Goal: Task Accomplishment & Management: Complete application form

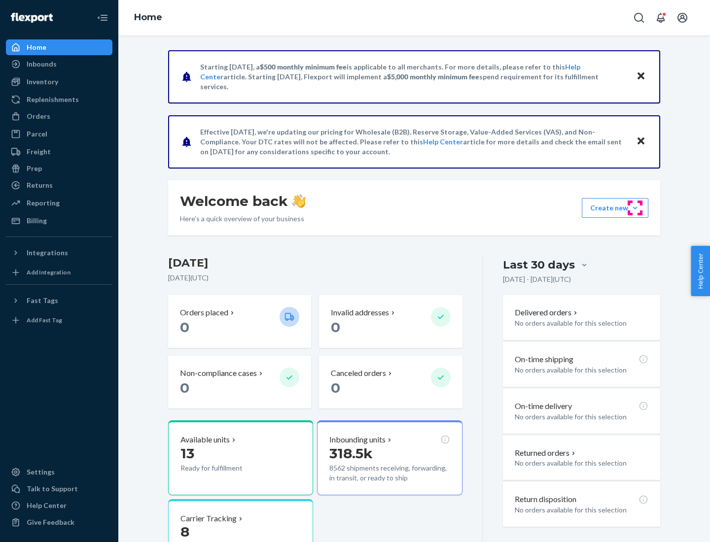
click at [635, 208] on button "Create new Create new inbound Create new order Create new product" at bounding box center [614, 208] width 67 height 20
click at [59, 64] on div "Inbounds" at bounding box center [59, 64] width 104 height 14
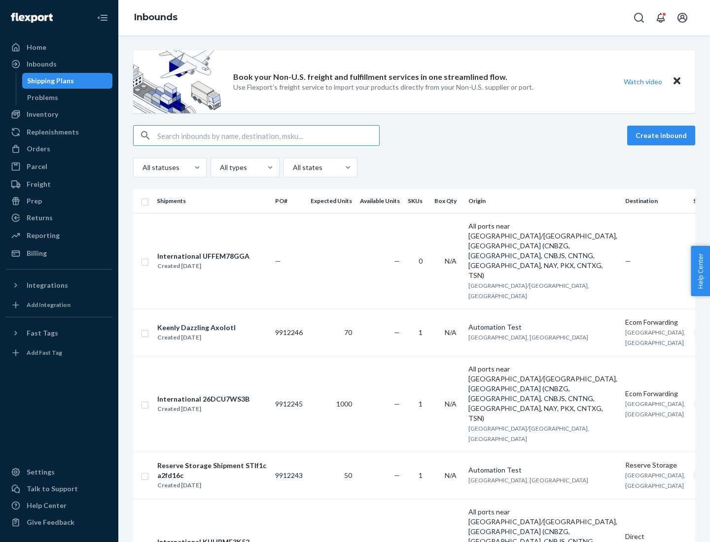
click at [662, 136] on button "Create inbound" at bounding box center [661, 136] width 68 height 20
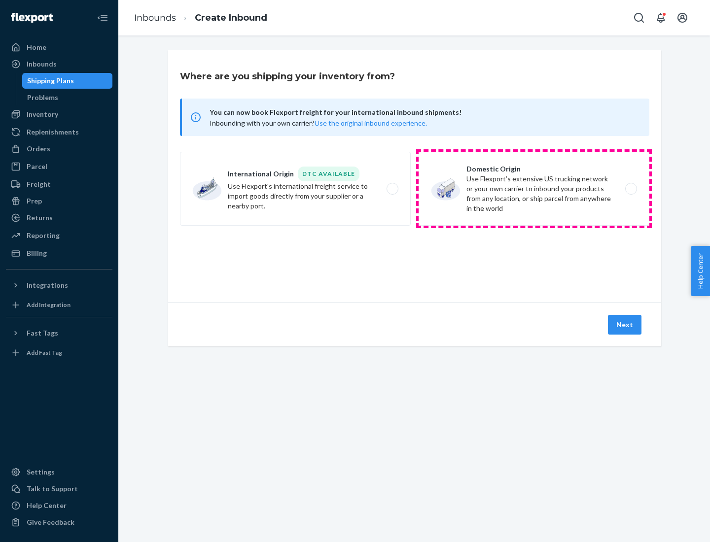
click at [534, 189] on label "Domestic Origin Use Flexport’s extensive US trucking network or your own carrie…" at bounding box center [533, 189] width 231 height 74
click at [630, 189] on input "Domestic Origin Use Flexport’s extensive US trucking network or your own carrie…" at bounding box center [633, 189] width 6 height 6
radio input "true"
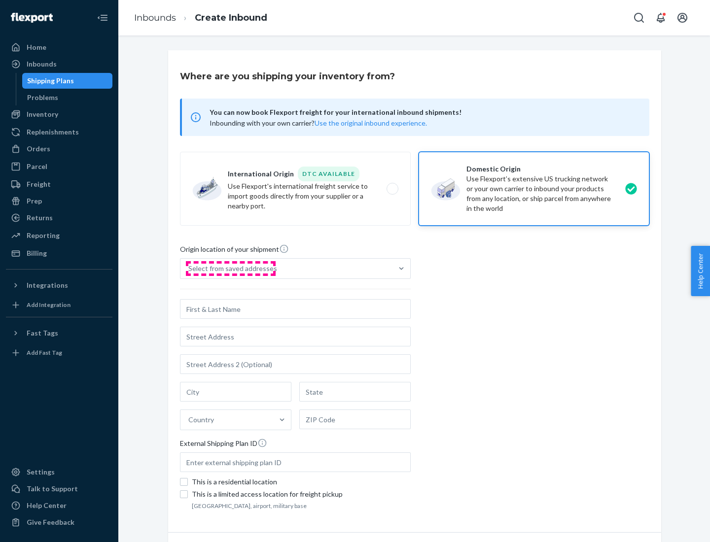
click at [230, 269] on div "Select from saved addresses" at bounding box center [232, 269] width 89 height 10
click at [189, 269] on input "Select from saved addresses" at bounding box center [188, 269] width 1 height 10
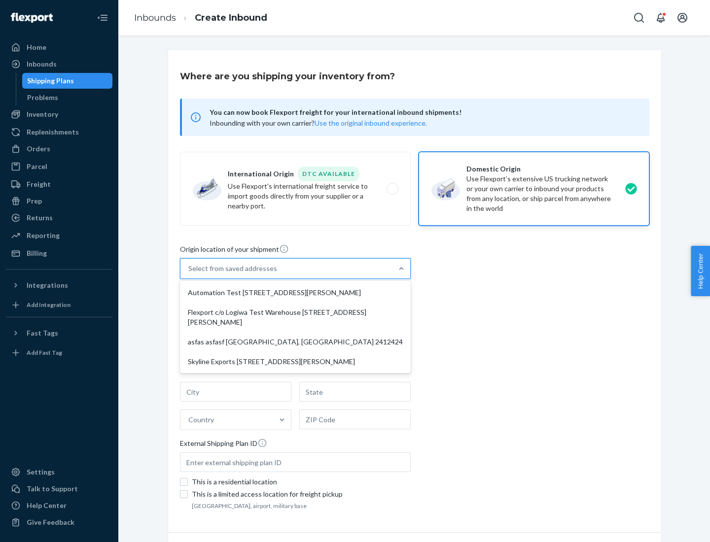
scroll to position [4, 0]
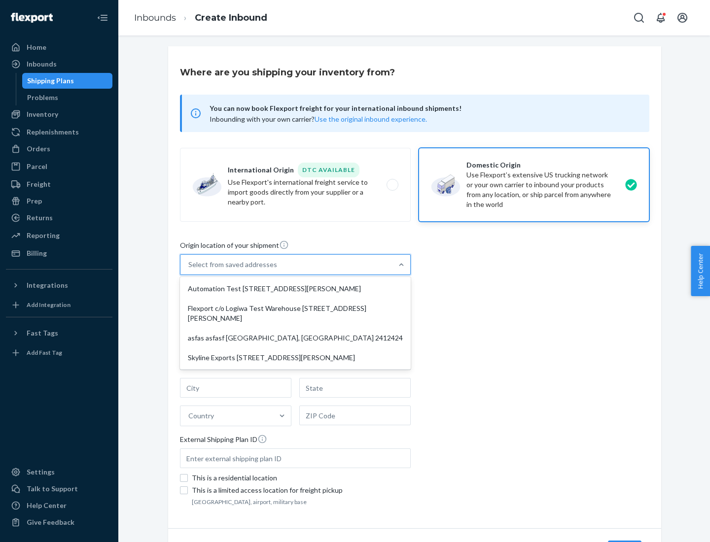
click at [295, 289] on div "Automation Test [STREET_ADDRESS][PERSON_NAME]" at bounding box center [295, 289] width 227 height 20
click at [189, 270] on input "option Automation Test [STREET_ADDRESS][PERSON_NAME] focused, 1 of 4. 4 results…" at bounding box center [188, 265] width 1 height 10
type input "Automation Test"
type input "9th Floor"
type input "[GEOGRAPHIC_DATA]"
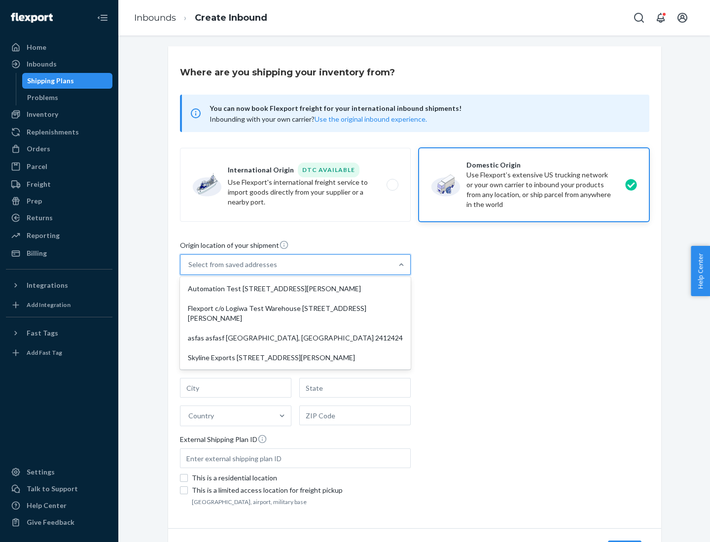
type input "CA"
type input "94104"
type input "[STREET_ADDRESS][PERSON_NAME]"
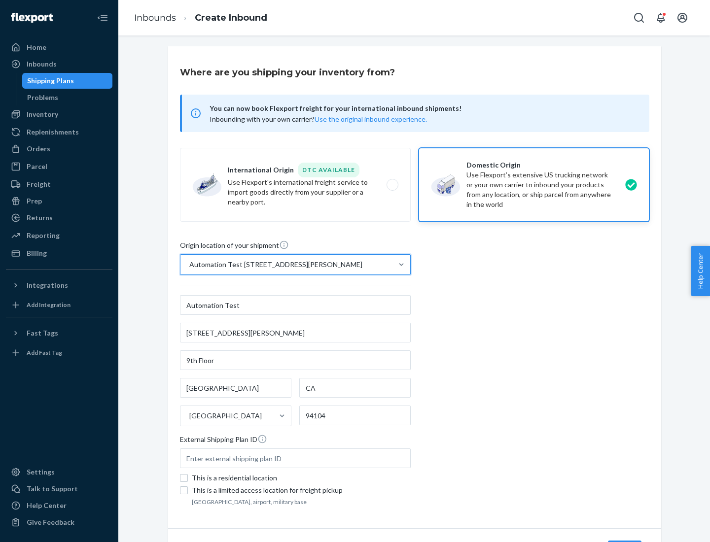
scroll to position [58, 0]
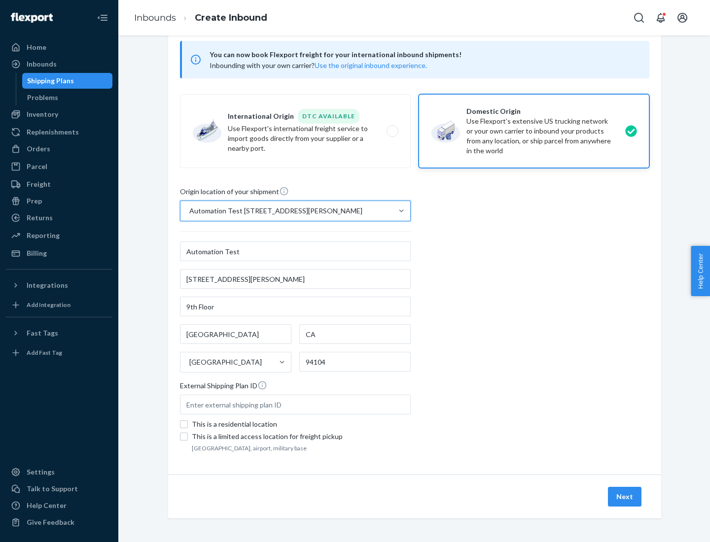
click at [625, 497] on button "Next" at bounding box center [625, 497] width 34 height 20
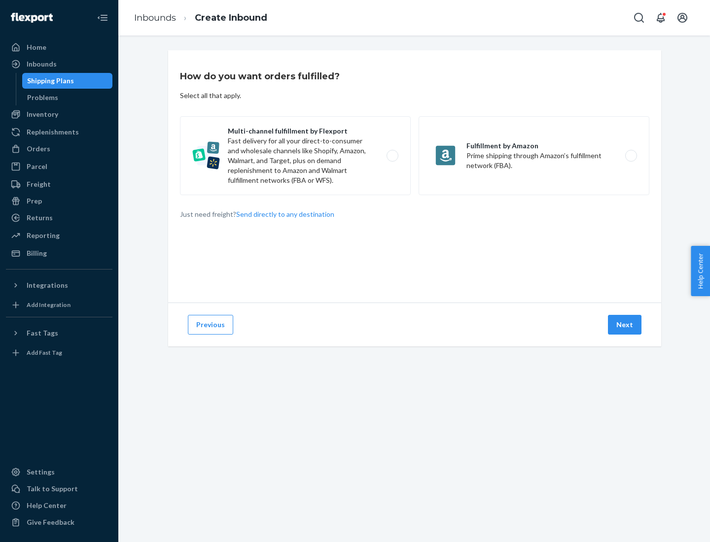
click at [295, 156] on label "Multi-channel fulfillment by Flexport Fast delivery for all your direct-to-cons…" at bounding box center [295, 155] width 231 height 79
click at [392, 156] on input "Multi-channel fulfillment by Flexport Fast delivery for all your direct-to-cons…" at bounding box center [395, 156] width 6 height 6
radio input "true"
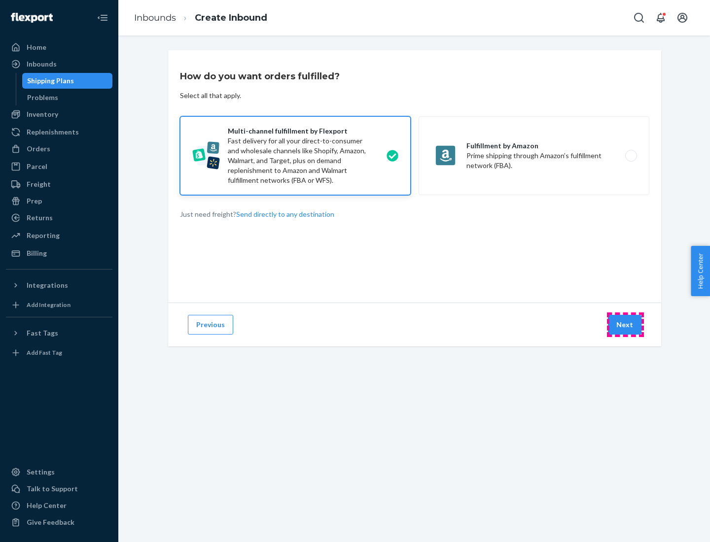
click at [625, 325] on button "Next" at bounding box center [625, 325] width 34 height 20
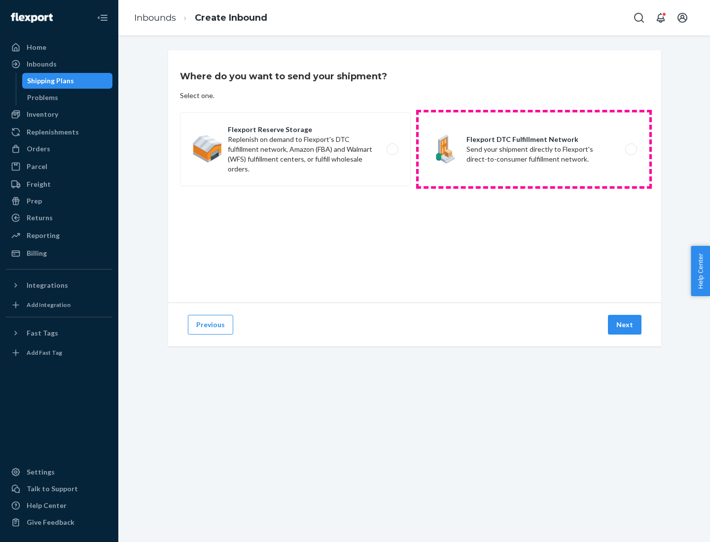
click at [534, 149] on label "Flexport DTC Fulfillment Network Send your shipment directly to Flexport's dire…" at bounding box center [533, 149] width 231 height 74
click at [630, 149] on input "Flexport DTC Fulfillment Network Send your shipment directly to Flexport's dire…" at bounding box center [633, 149] width 6 height 6
radio input "true"
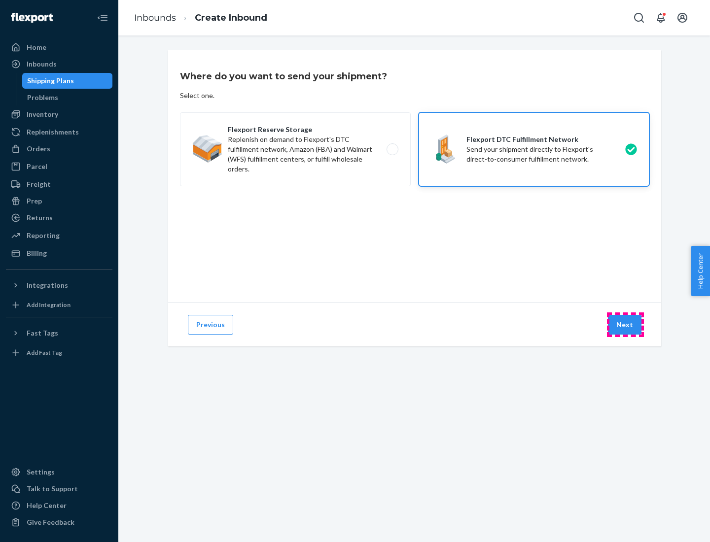
click at [625, 325] on button "Next" at bounding box center [625, 325] width 34 height 20
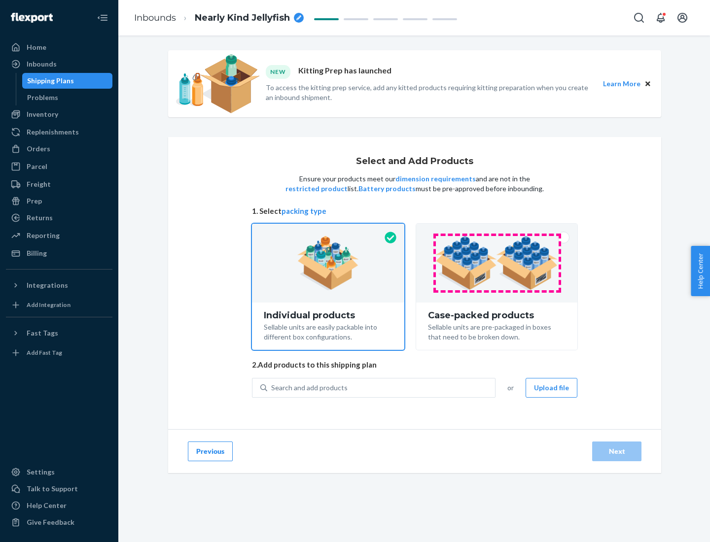
click at [497, 263] on img at bounding box center [496, 263] width 123 height 54
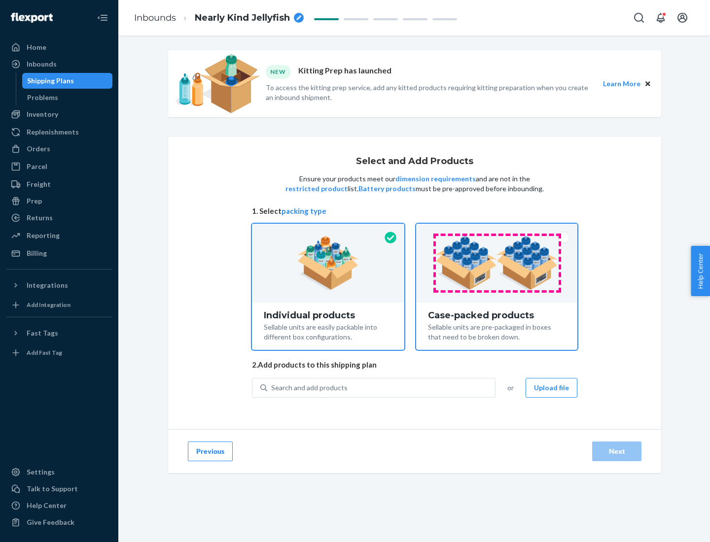
click at [497, 230] on input "Case-packed products Sellable units are pre-packaged in boxes that need to be b…" at bounding box center [496, 227] width 6 height 6
radio input "true"
radio input "false"
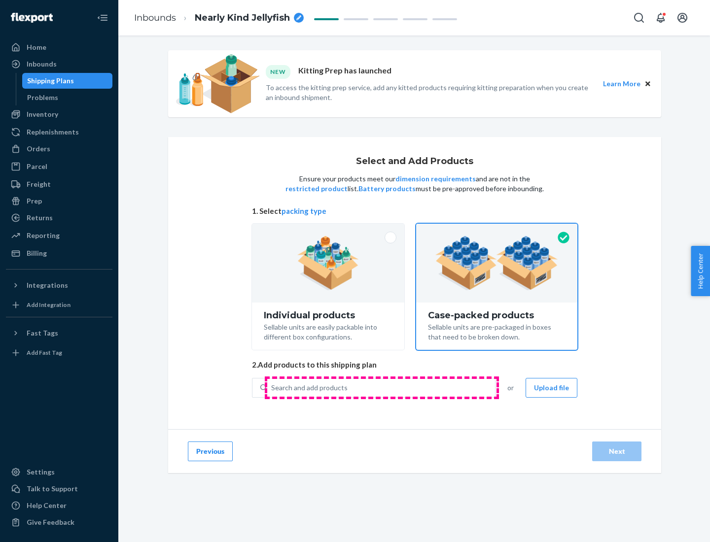
click at [381, 387] on div "Search and add products" at bounding box center [381, 388] width 228 height 18
click at [272, 387] on input "Search and add products" at bounding box center [271, 388] width 1 height 10
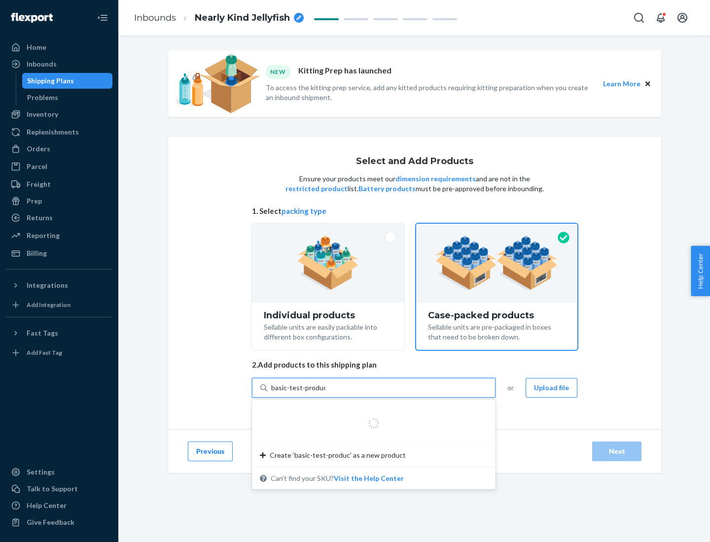
type input "basic-test-product-1"
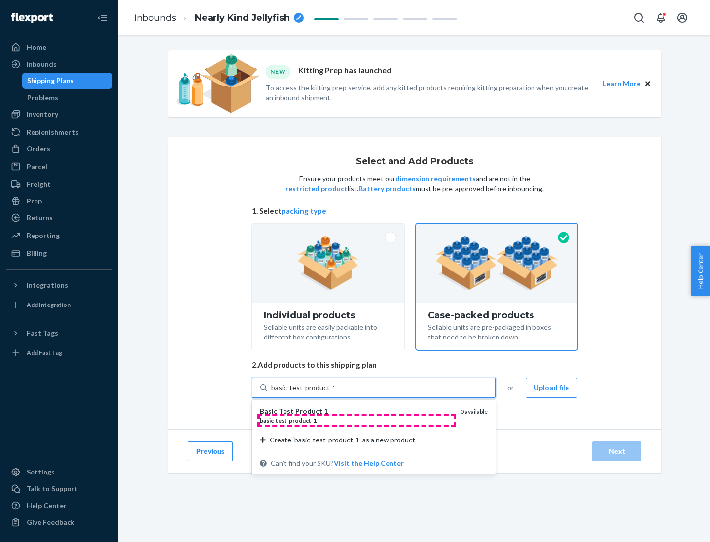
click at [356, 420] on div "basic - test - product - 1" at bounding box center [356, 420] width 193 height 8
click at [334, 393] on input "basic-test-product-1" at bounding box center [302, 388] width 63 height 10
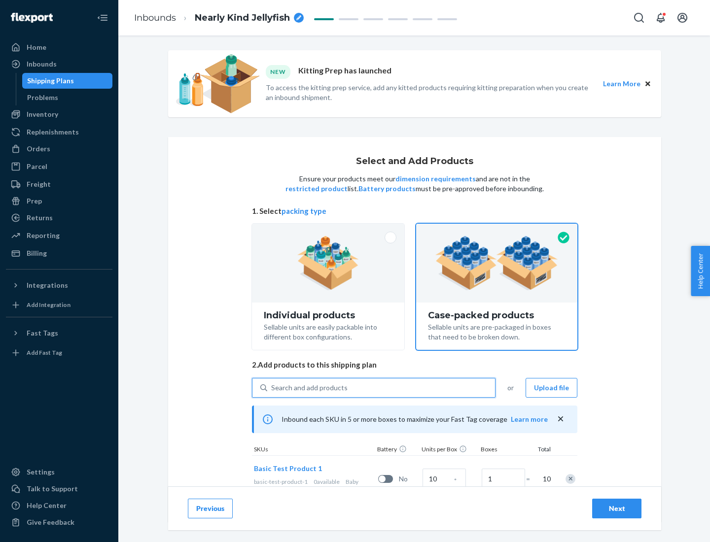
scroll to position [35, 0]
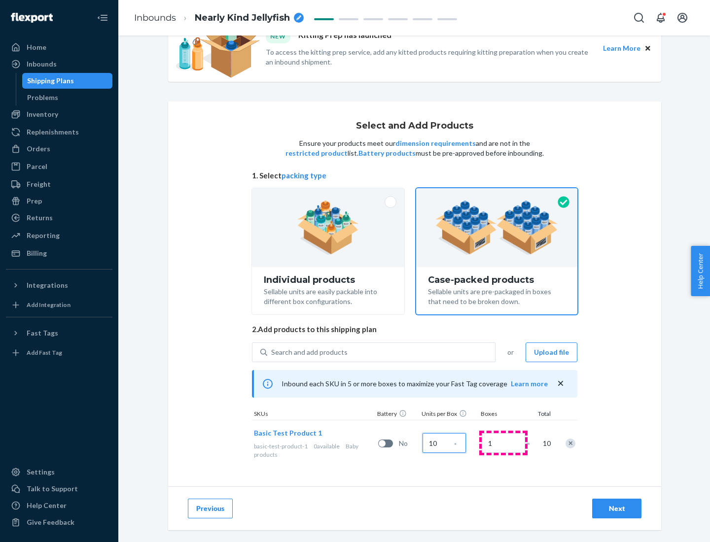
type input "10"
type input "7"
click at [616, 509] on div "Next" at bounding box center [616, 509] width 33 height 10
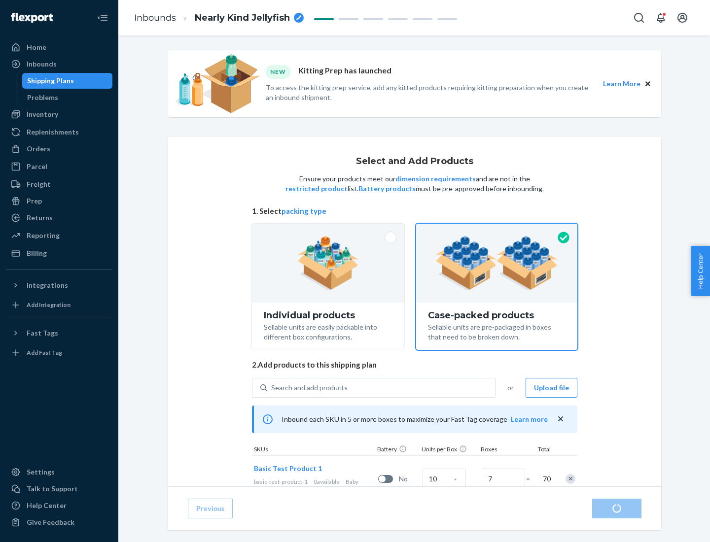
radio input "true"
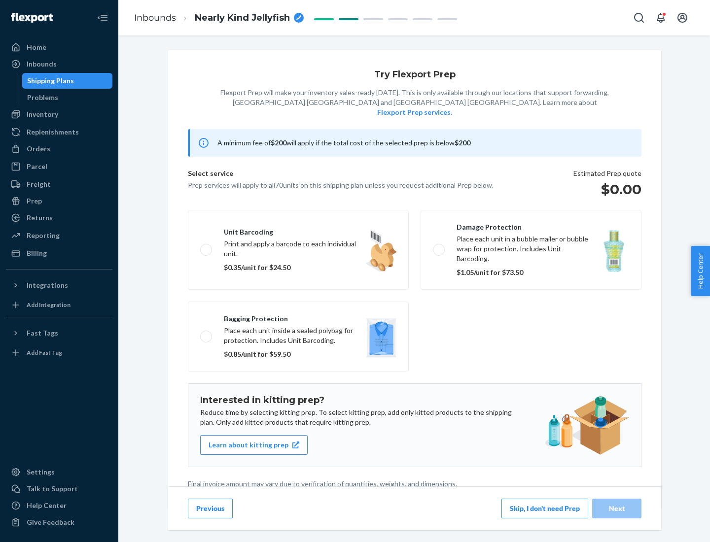
scroll to position [2, 0]
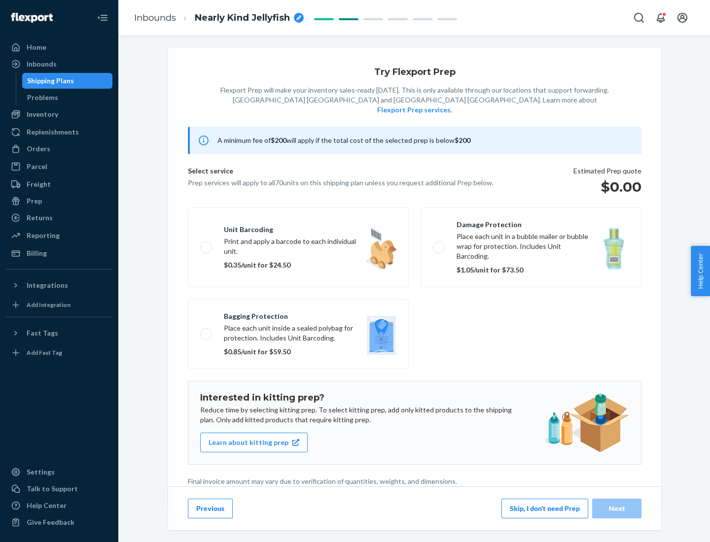
click at [298, 314] on label "Bagging protection Place each unit inside a sealed polybag for protection. Incl…" at bounding box center [298, 334] width 221 height 70
click at [206, 331] on input "Bagging protection Place each unit inside a sealed polybag for protection. Incl…" at bounding box center [203, 334] width 6 height 6
checkbox input "true"
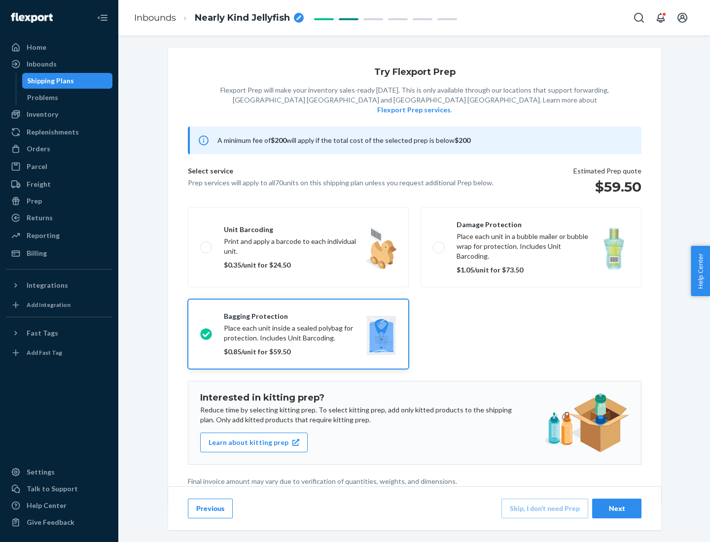
click at [616, 508] on div "Next" at bounding box center [616, 509] width 33 height 10
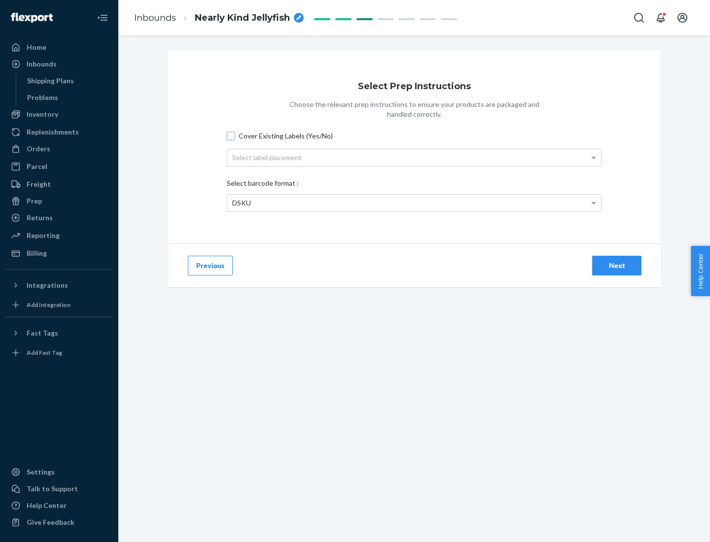
click at [231, 136] on input "Cover Existing Labels (Yes/No)" at bounding box center [231, 136] width 8 height 8
checkbox input "true"
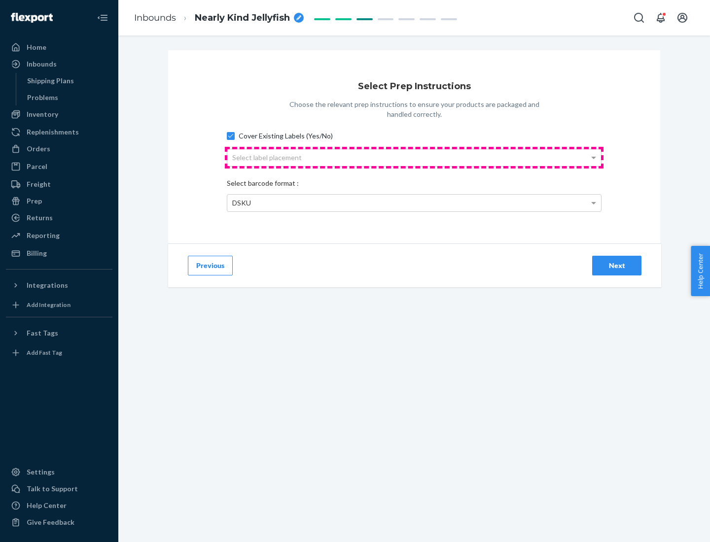
click at [414, 157] on div "Select label placement" at bounding box center [414, 157] width 374 height 17
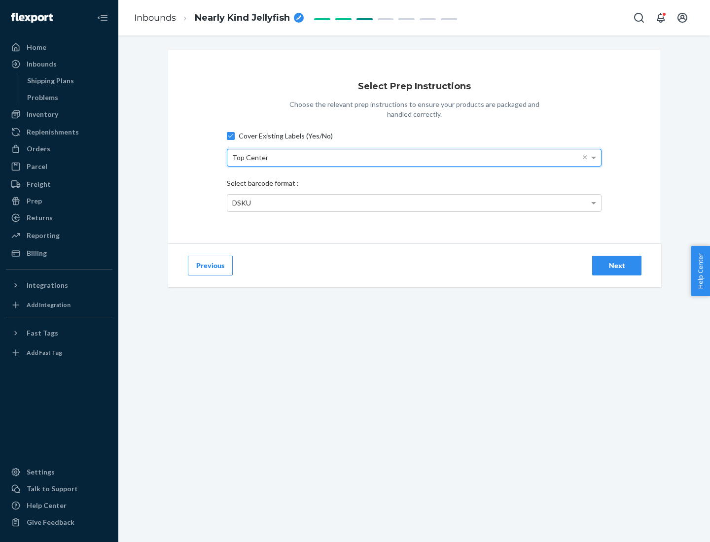
click at [414, 203] on div "DSKU" at bounding box center [414, 203] width 374 height 17
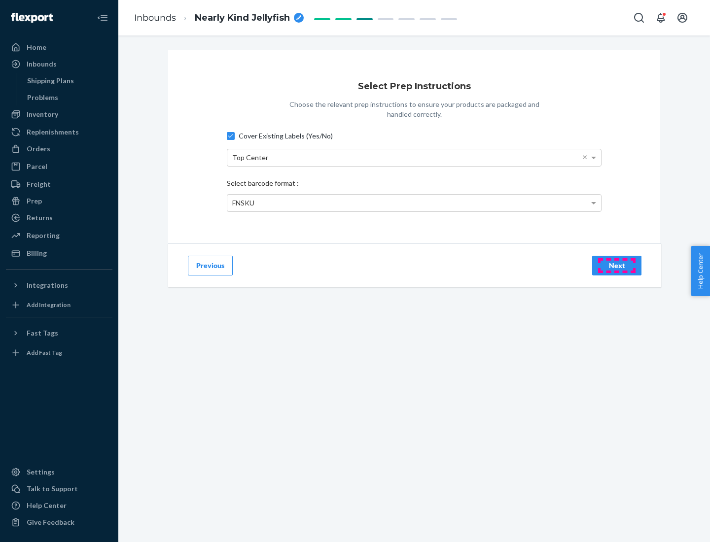
click at [616, 265] on div "Next" at bounding box center [616, 266] width 33 height 10
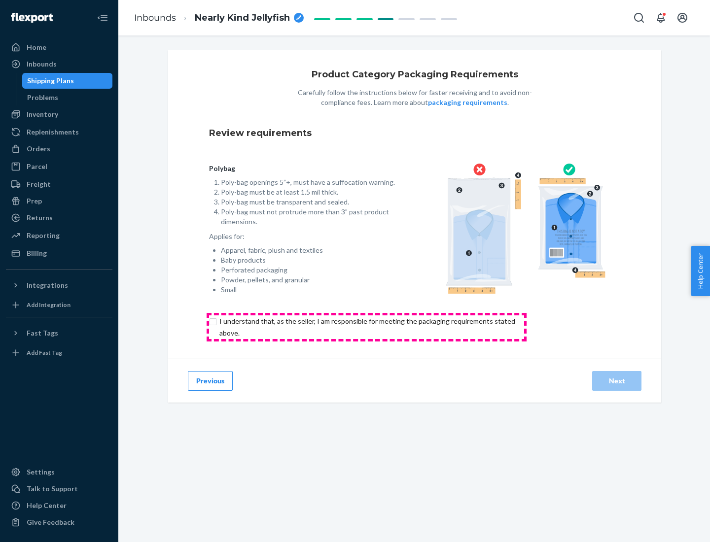
click at [366, 327] on input "checkbox" at bounding box center [373, 327] width 328 height 24
checkbox input "true"
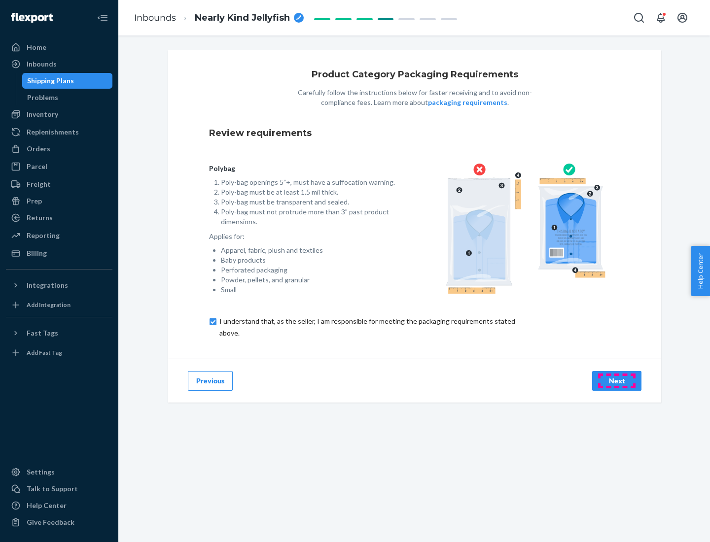
click at [616, 380] on div "Next" at bounding box center [616, 381] width 33 height 10
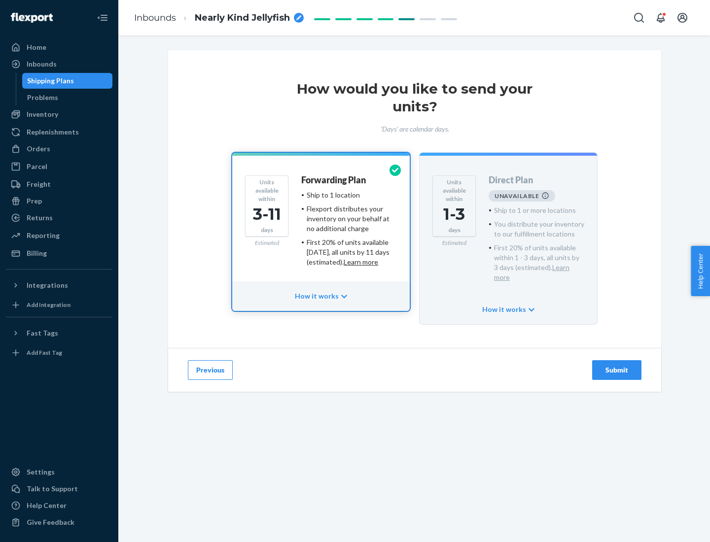
click at [334, 180] on h4 "Forwarding Plan" at bounding box center [333, 180] width 65 height 10
click at [616, 365] on div "Submit" at bounding box center [616, 370] width 33 height 10
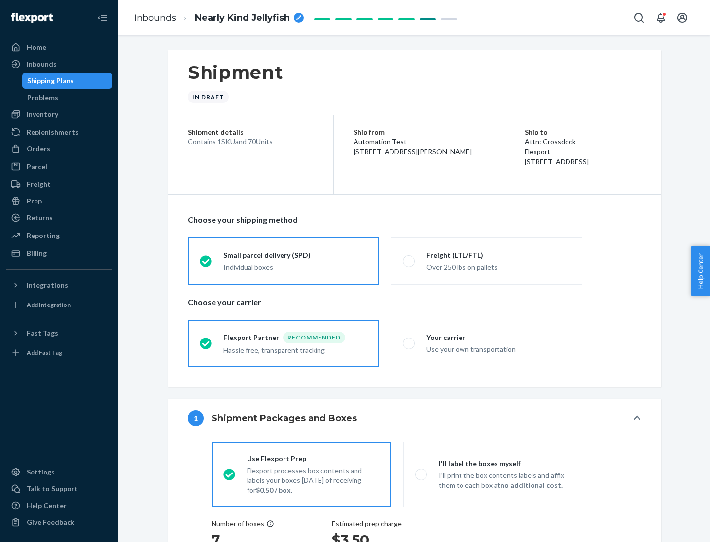
radio input "true"
radio input "false"
radio input "true"
radio input "false"
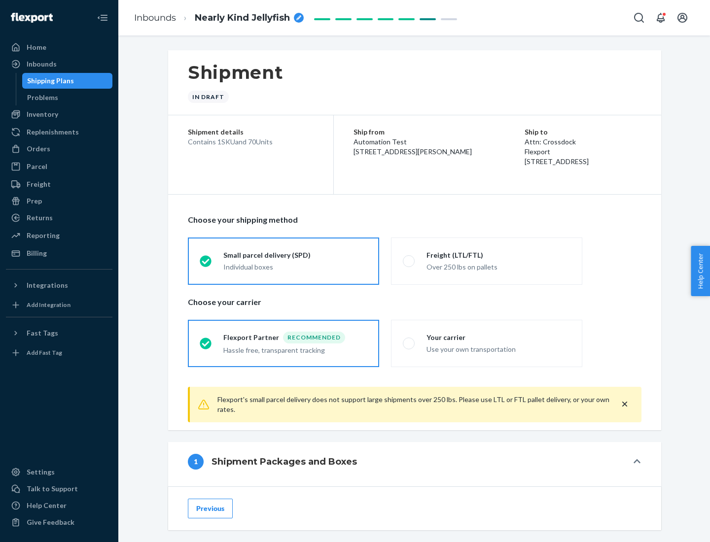
click at [486, 261] on div "Over 250 lbs on pallets" at bounding box center [498, 266] width 144 height 12
click at [409, 261] on input "Freight (LTL/FTL) Over 250 lbs on pallets" at bounding box center [406, 261] width 6 height 6
radio input "true"
radio input "false"
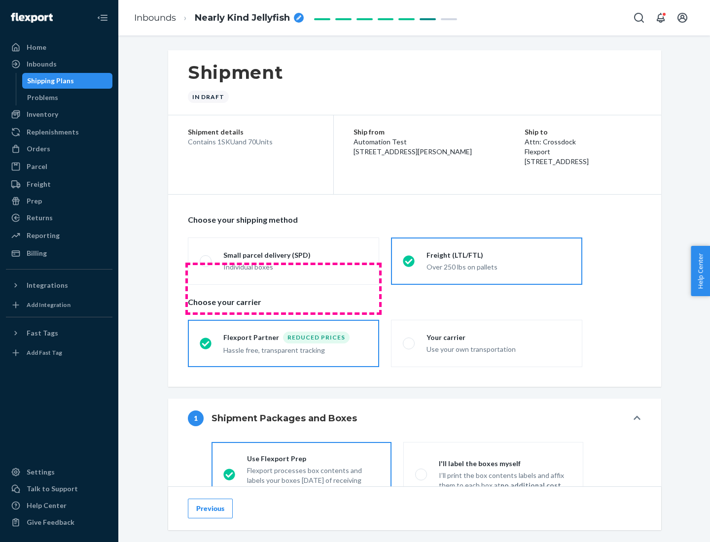
scroll to position [55, 0]
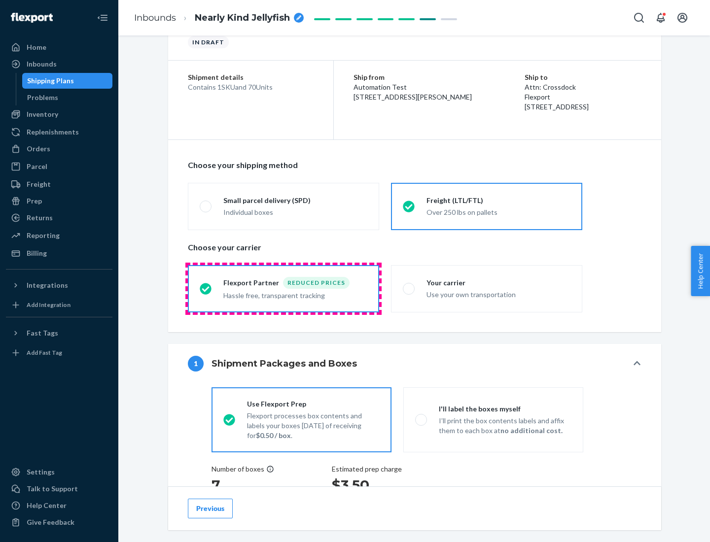
click at [283, 289] on div "Hassle free, transparent tracking" at bounding box center [295, 295] width 144 height 12
click at [206, 288] on input "Flexport Partner Reduced prices Hassle free, transparent tracking" at bounding box center [203, 288] width 6 height 6
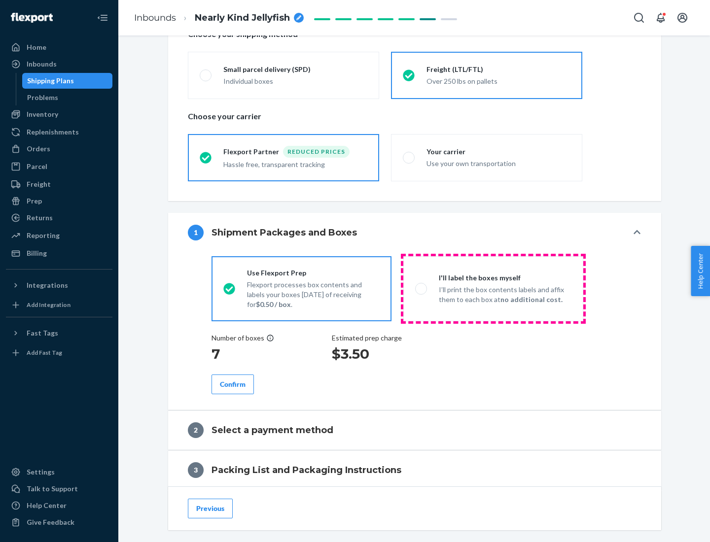
click at [493, 288] on p "I’ll print the box contents labels and affix them to each box at no additional …" at bounding box center [505, 295] width 133 height 20
click at [421, 288] on input "I'll label the boxes myself I’ll print the box contents labels and affix them t…" at bounding box center [418, 288] width 6 height 6
radio input "true"
radio input "false"
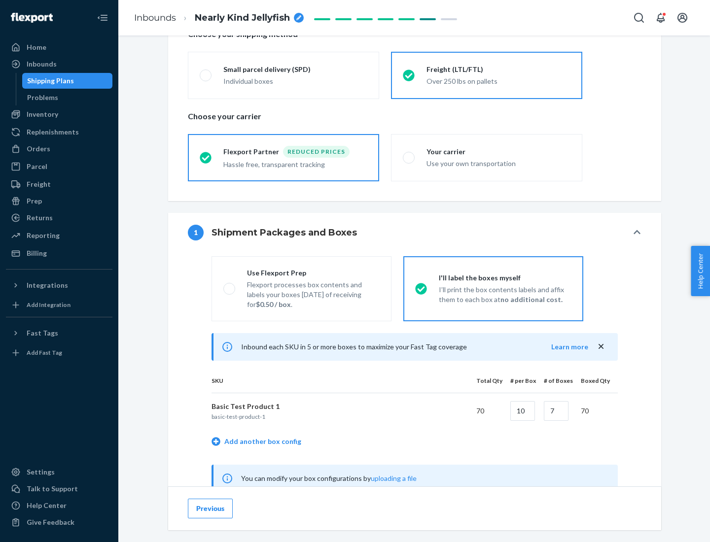
scroll to position [308, 0]
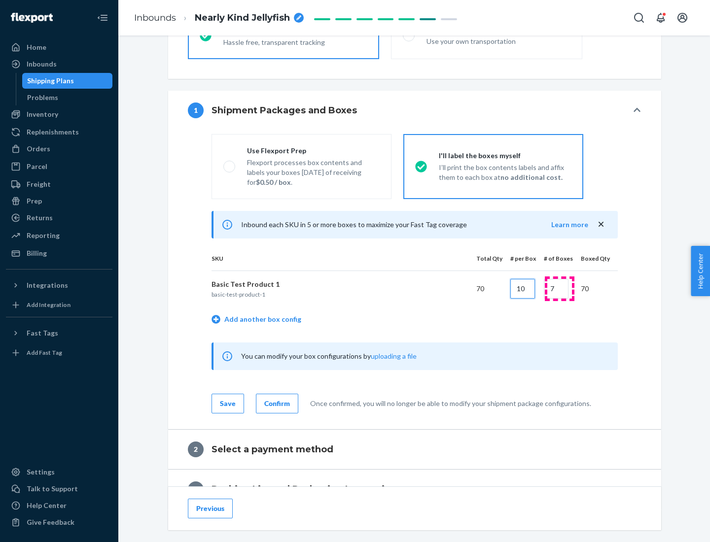
type input "10"
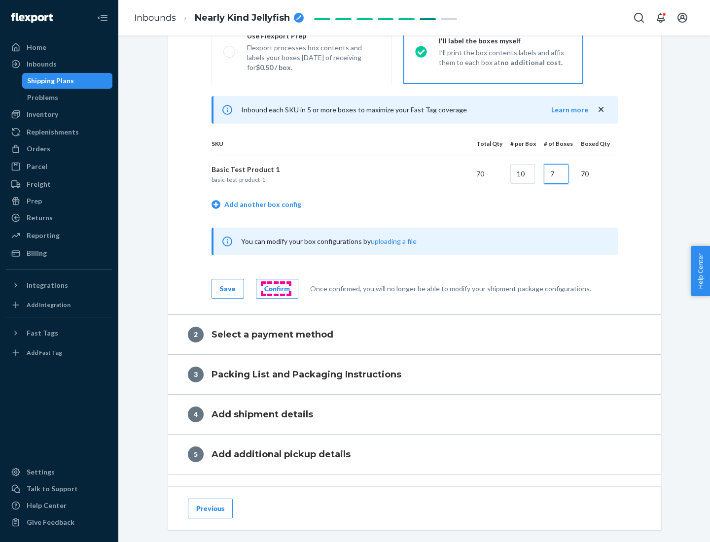
type input "7"
click at [275, 288] on div "Confirm" at bounding box center [277, 289] width 26 height 10
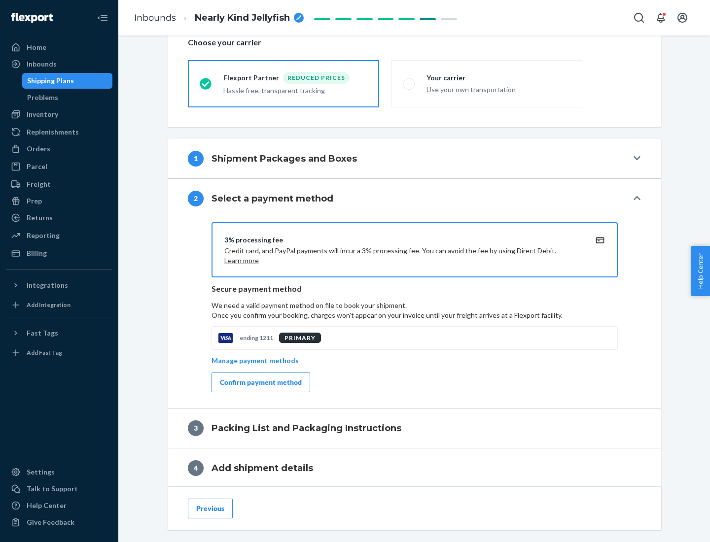
scroll to position [353, 0]
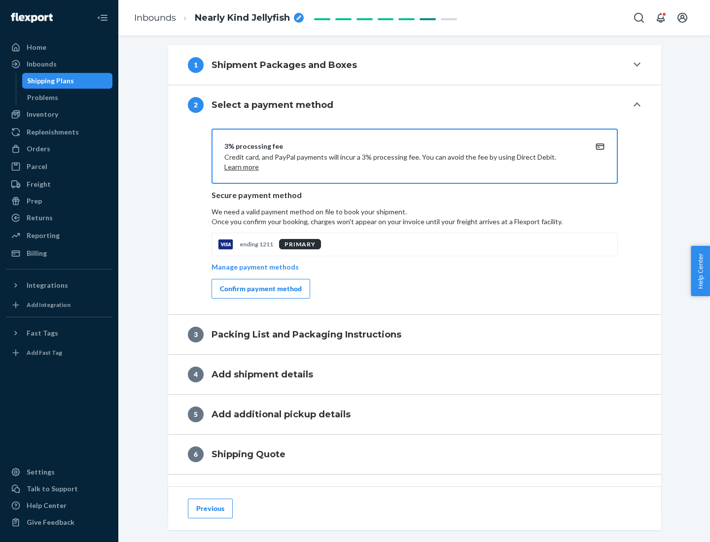
click at [260, 289] on div "Confirm payment method" at bounding box center [261, 289] width 82 height 10
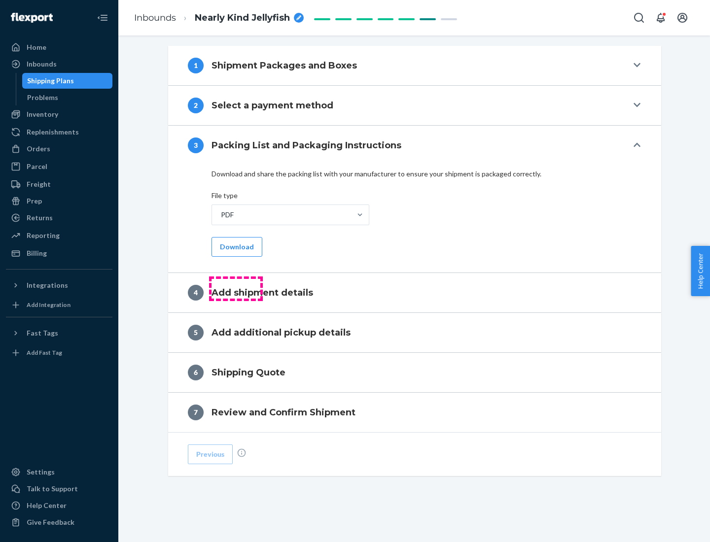
scroll to position [311, 0]
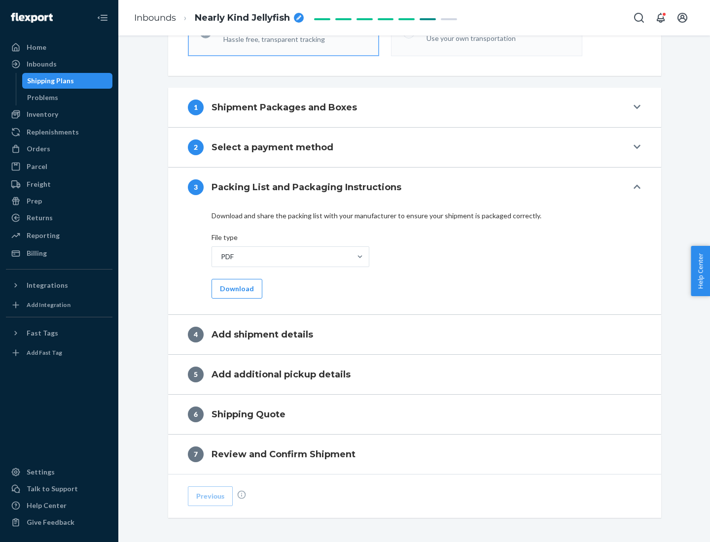
click at [236, 288] on button "Download" at bounding box center [236, 289] width 51 height 20
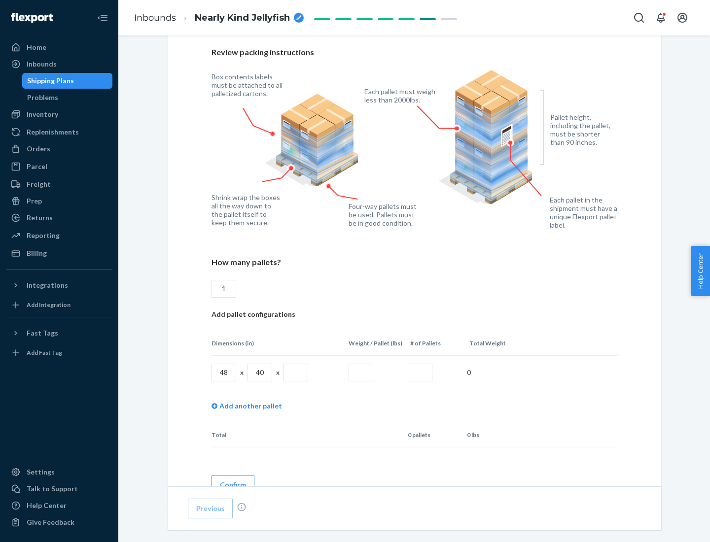
scroll to position [676, 0]
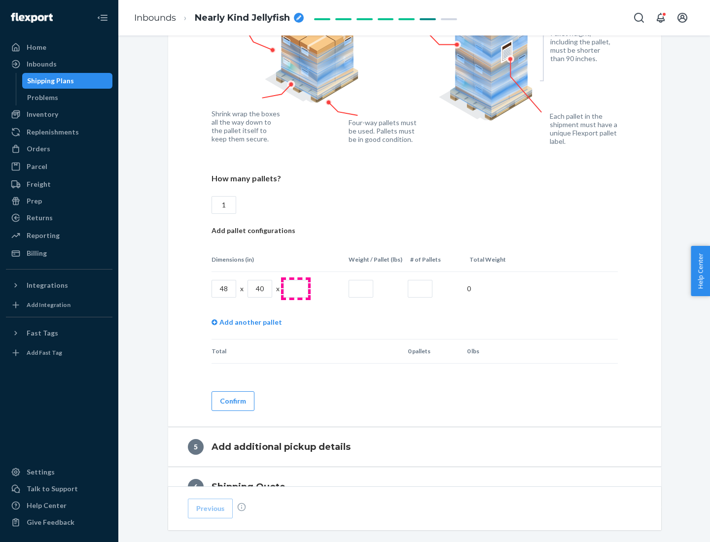
type input "1"
type input "40"
type input "200"
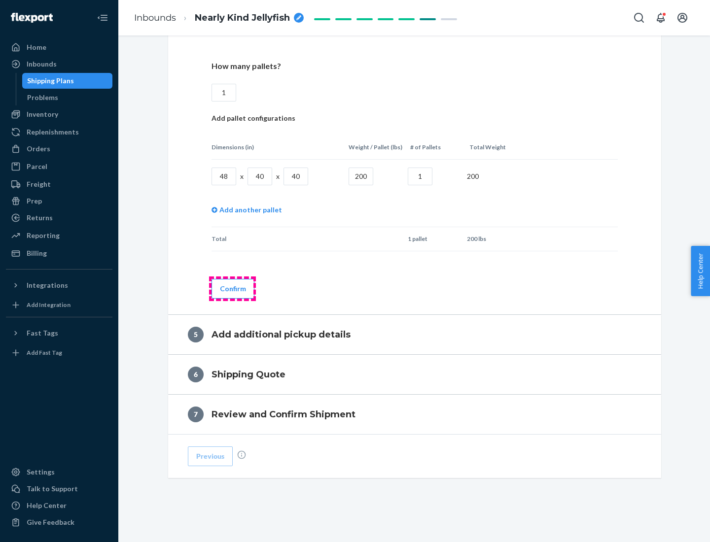
type input "1"
click at [232, 288] on button "Confirm" at bounding box center [232, 289] width 43 height 20
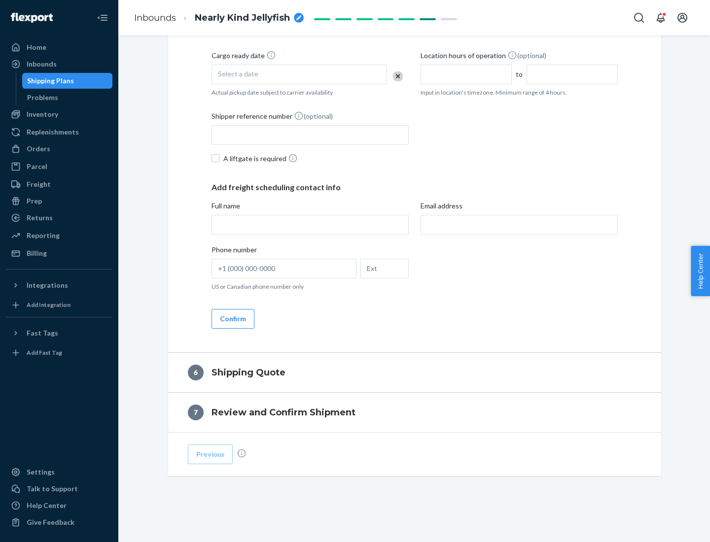
scroll to position [337, 0]
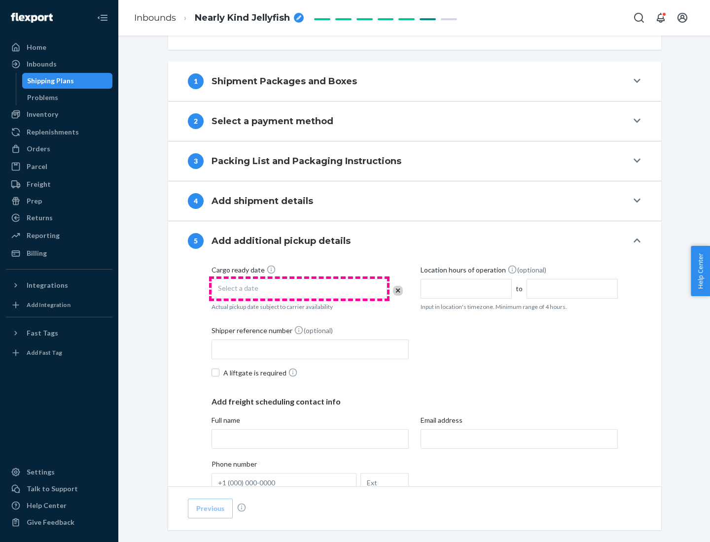
click at [299, 288] on div "Select a date" at bounding box center [298, 289] width 175 height 20
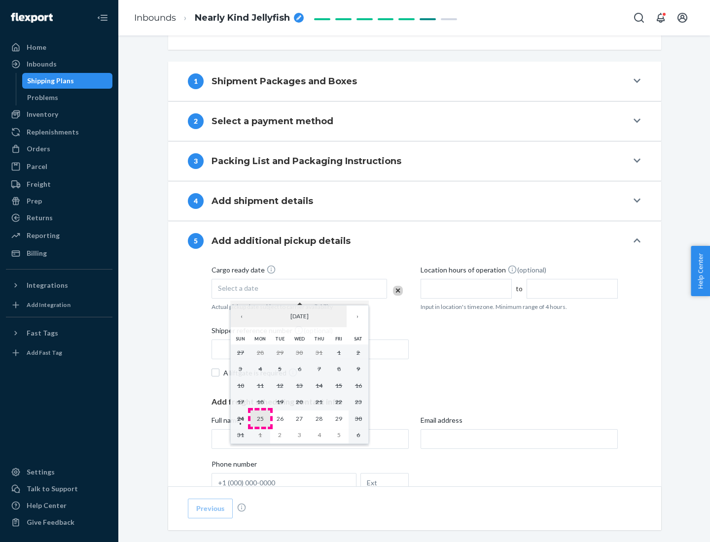
click at [260, 418] on abbr "25" at bounding box center [260, 418] width 7 height 7
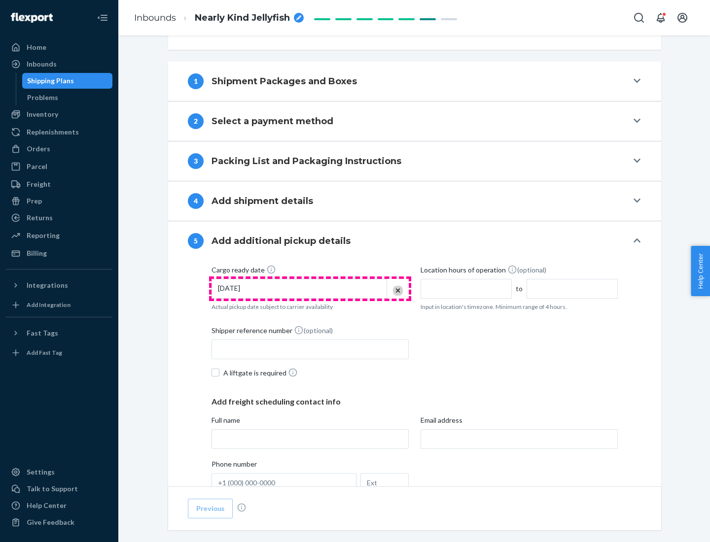
scroll to position [487, 0]
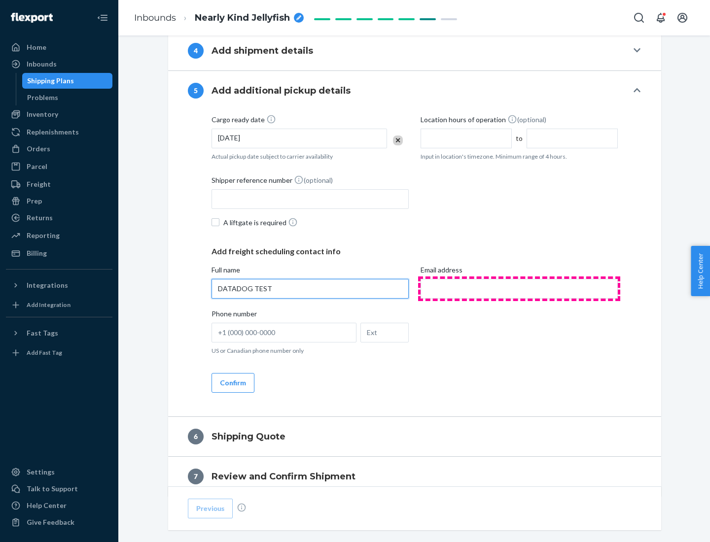
type input "DATADOG TEST"
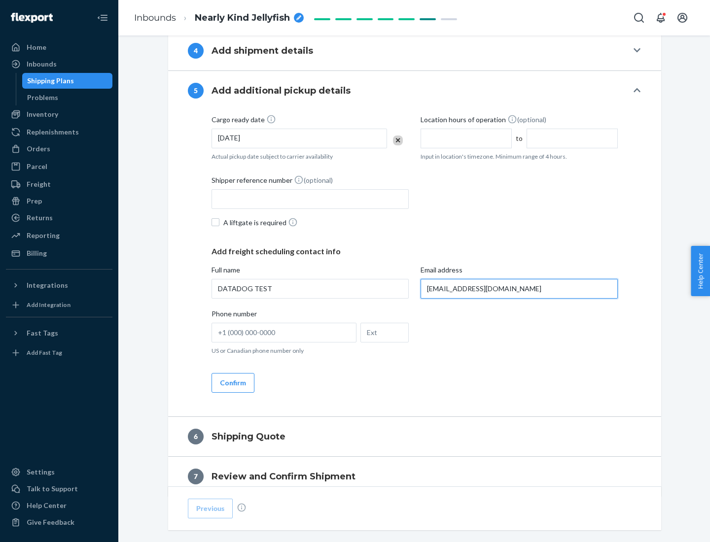
scroll to position [531, 0]
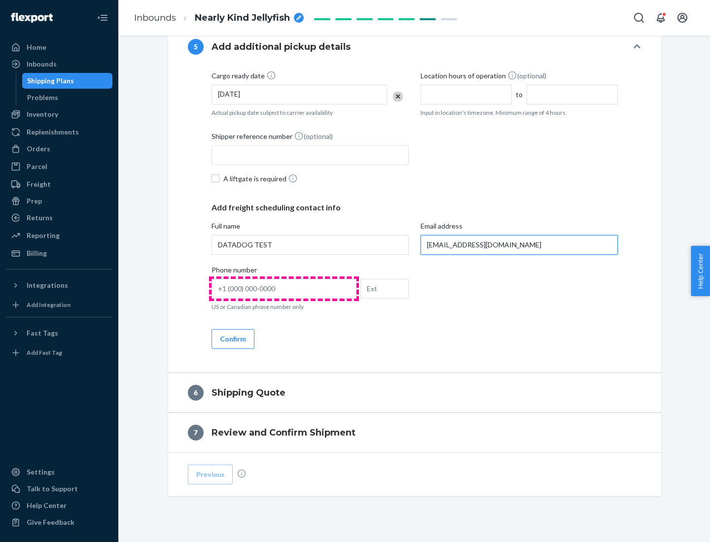
type input "[EMAIL_ADDRESS][DOMAIN_NAME]"
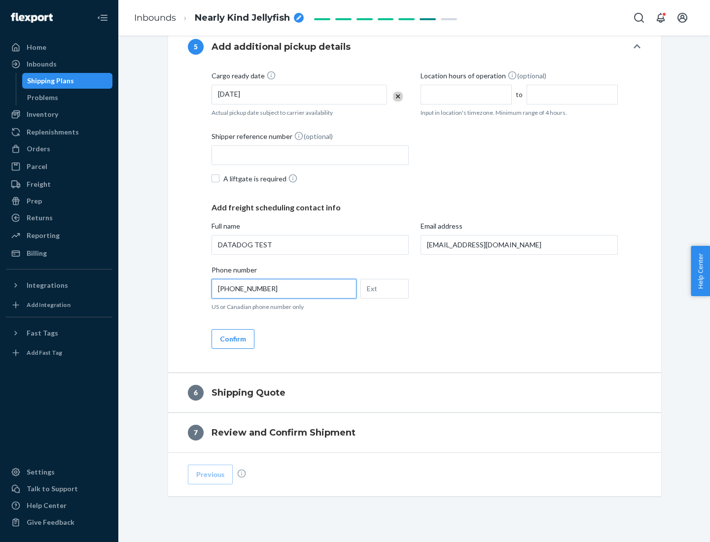
scroll to position [551, 0]
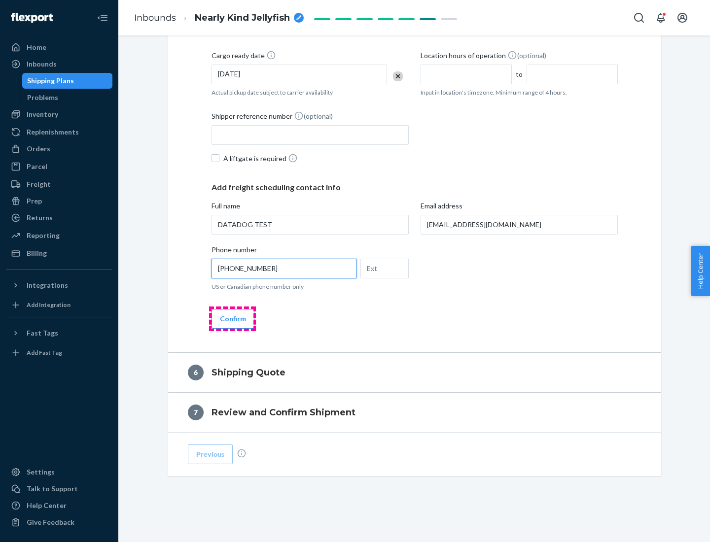
type input "[PHONE_NUMBER]"
click at [232, 318] on button "Confirm" at bounding box center [232, 319] width 43 height 20
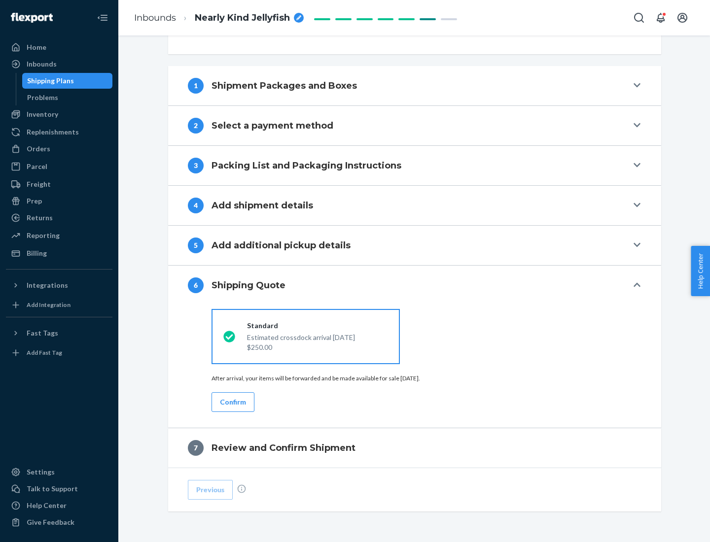
scroll to position [368, 0]
